Goal: Information Seeking & Learning: Learn about a topic

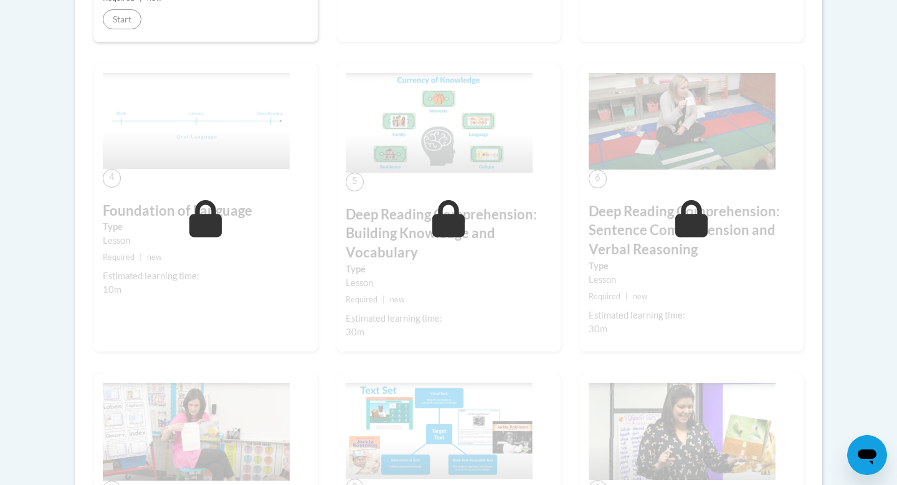
scroll to position [568, 0]
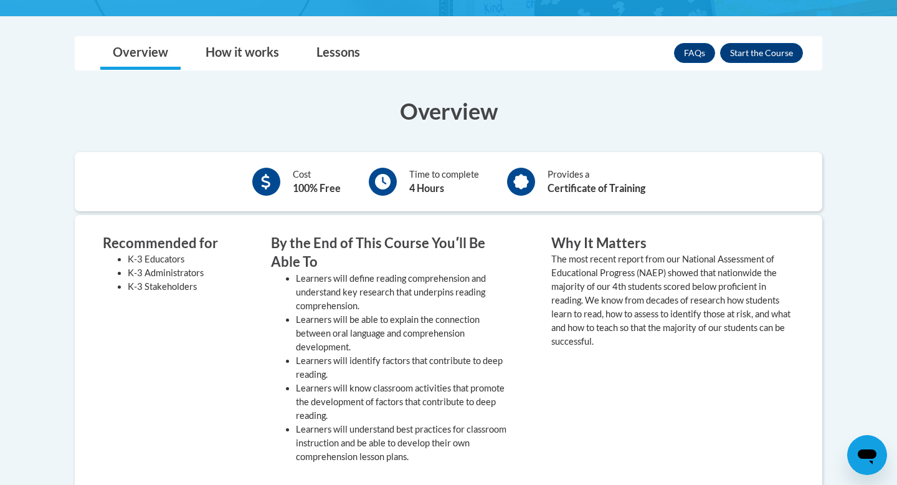
scroll to position [240, 0]
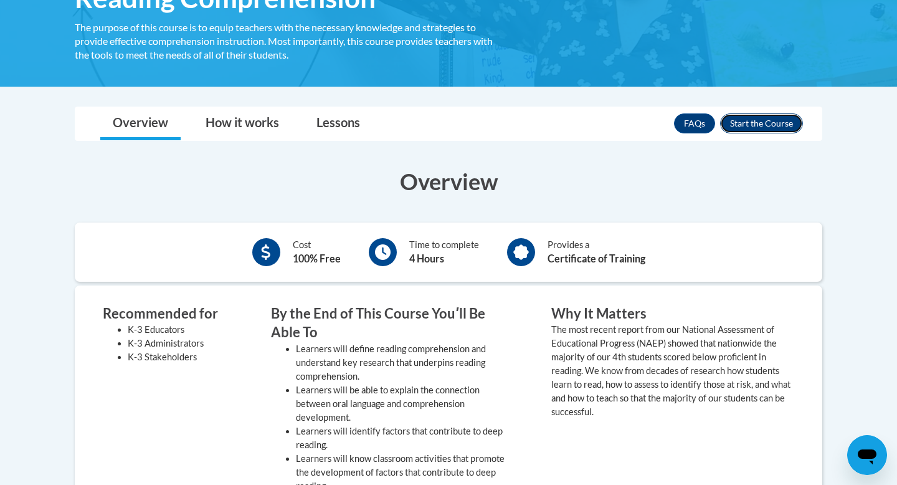
click at [772, 121] on button "Enroll" at bounding box center [761, 123] width 83 height 20
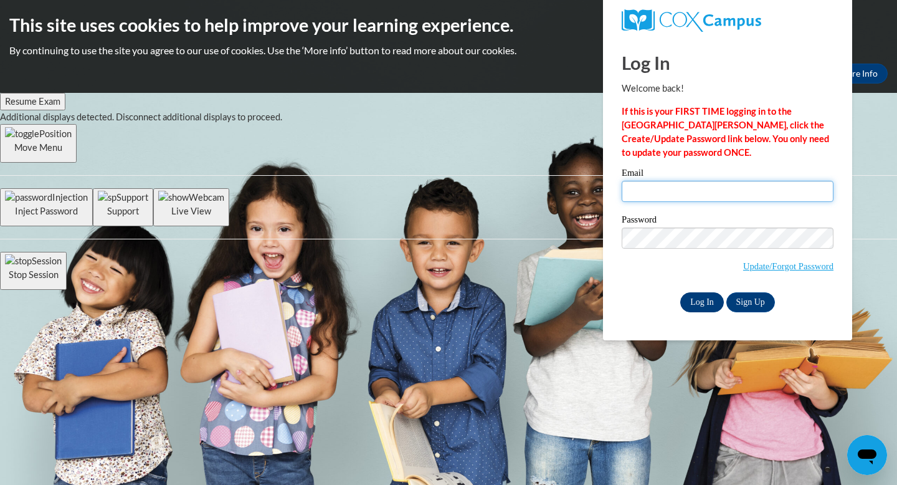
type input "miablackmon13@gmail.com"
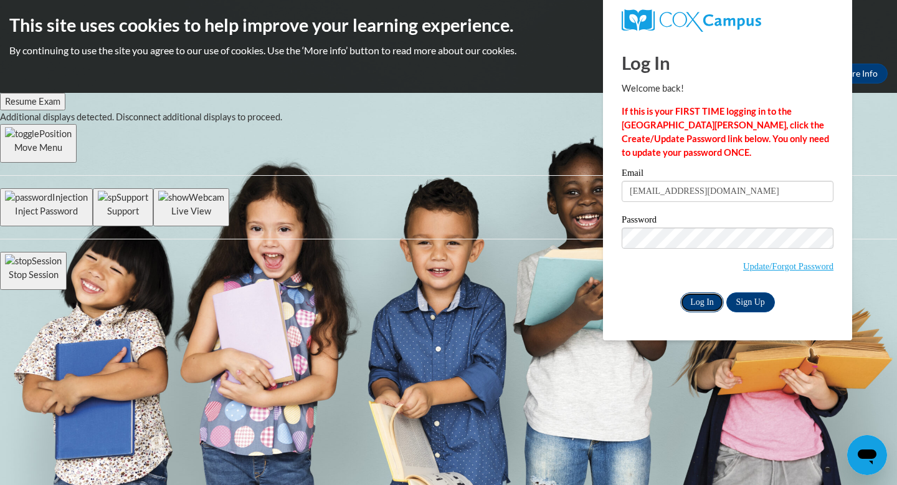
click at [706, 299] on input "Log In" at bounding box center [702, 302] width 44 height 20
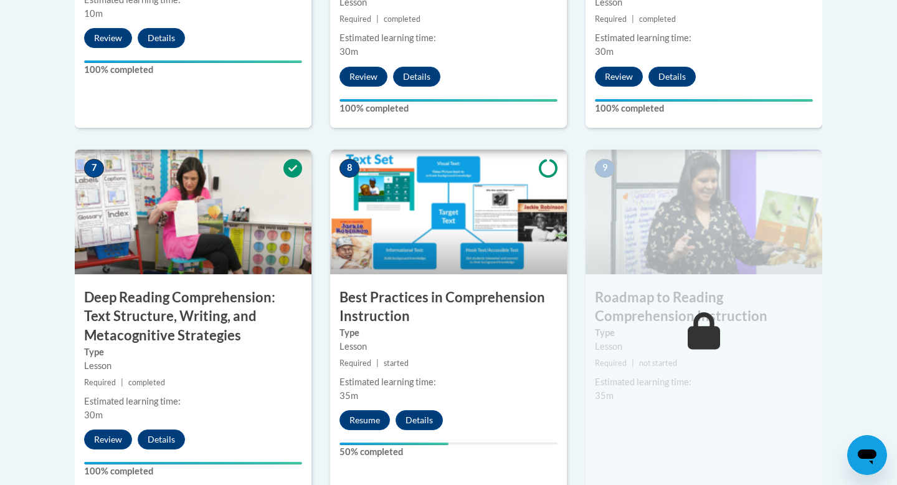
scroll to position [1182, 0]
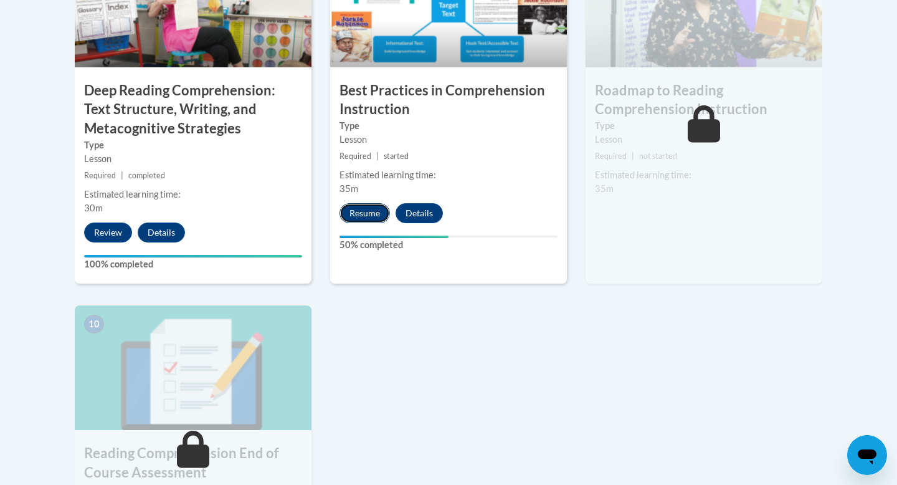
click at [375, 217] on button "Resume" at bounding box center [364, 213] width 50 height 20
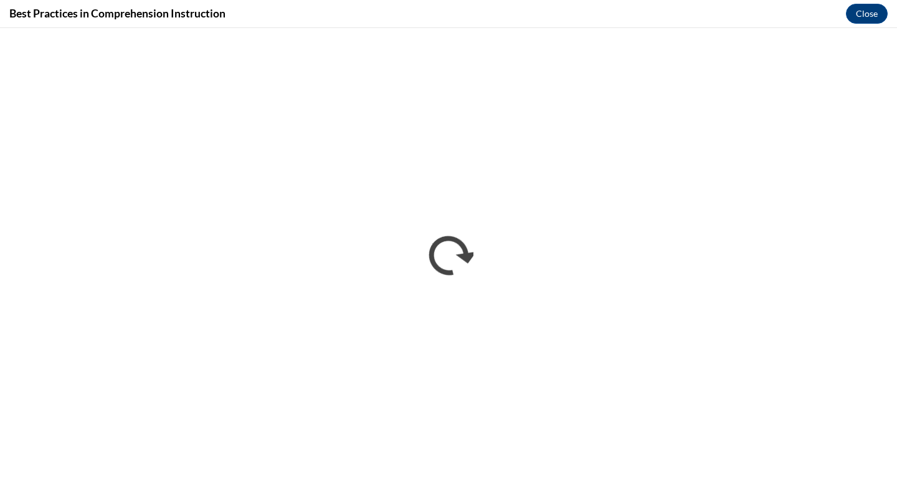
scroll to position [0, 0]
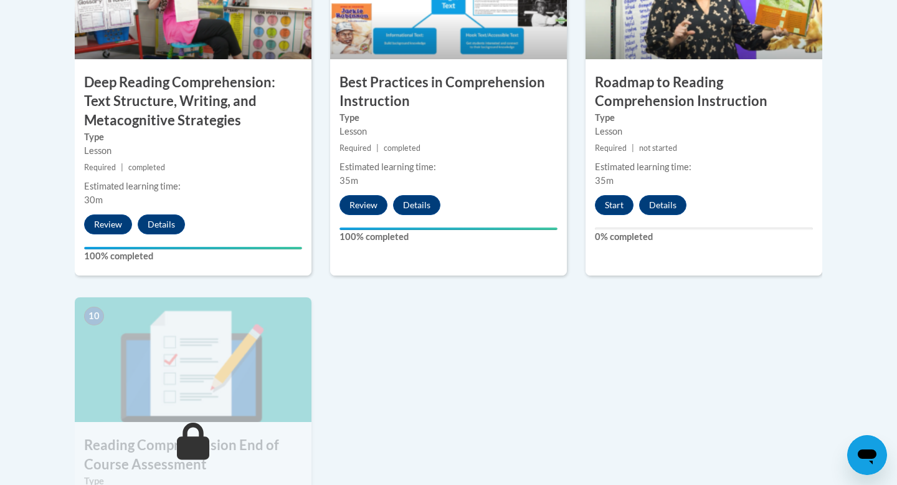
scroll to position [1191, 0]
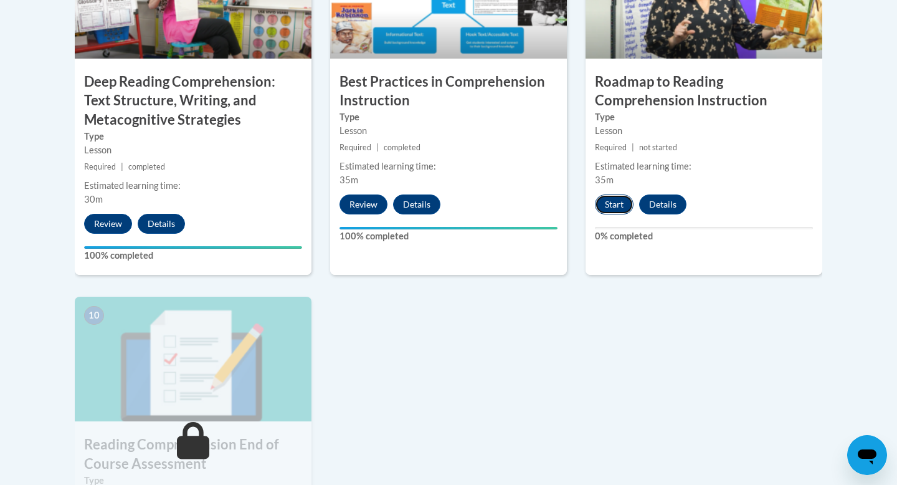
click at [619, 204] on button "Start" at bounding box center [614, 204] width 39 height 20
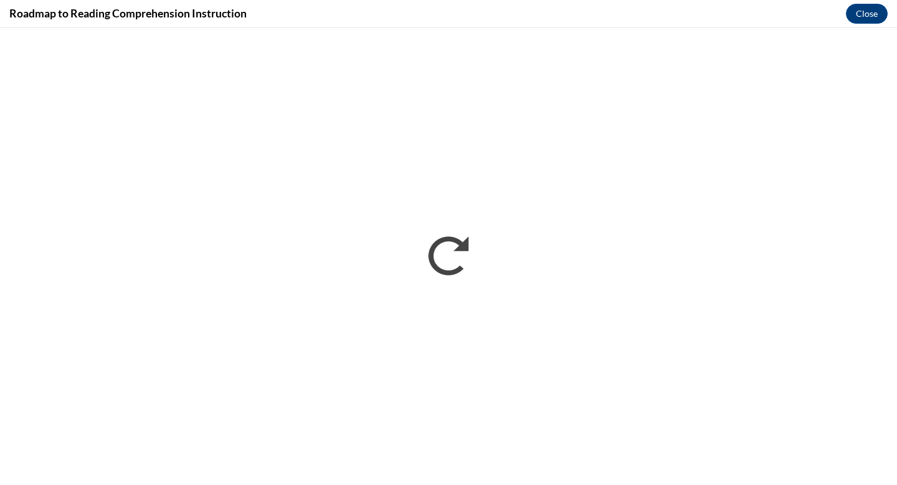
scroll to position [0, 0]
